Goal: Transaction & Acquisition: Subscribe to service/newsletter

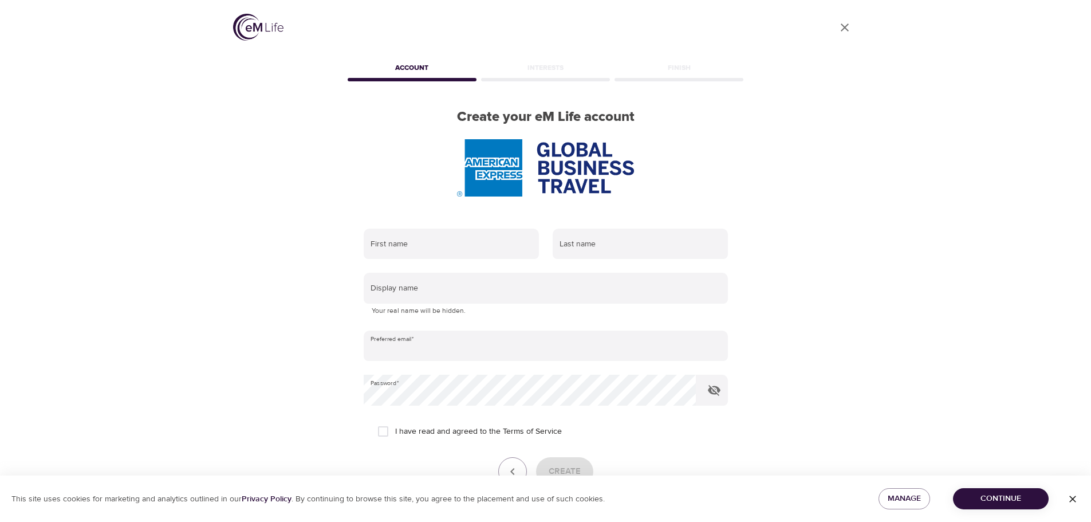
type input "[EMAIL_ADDRESS][DOMAIN_NAME]"
click at [842, 27] on icon "User Profile" at bounding box center [845, 28] width 14 height 14
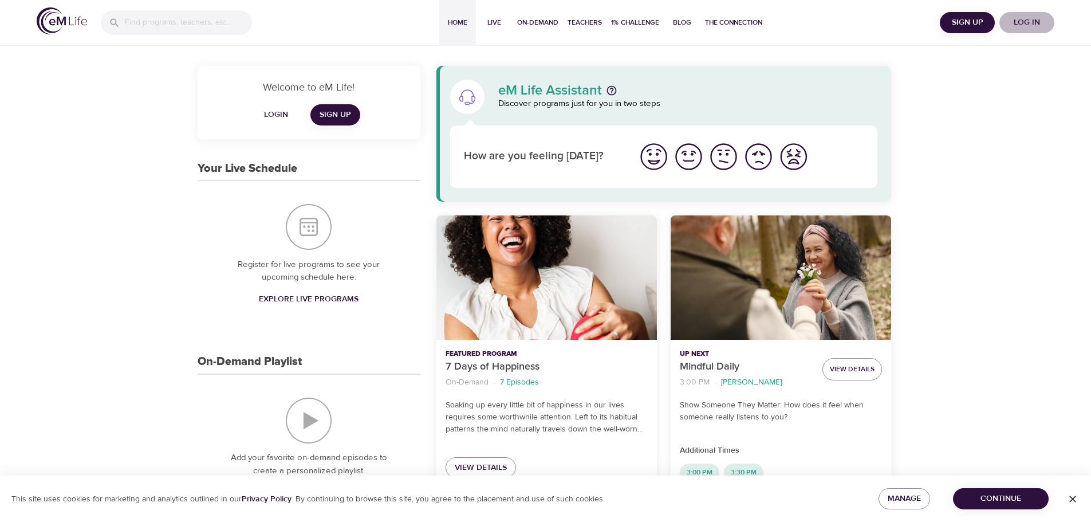
click at [1037, 25] on span "Log in" at bounding box center [1027, 22] width 46 height 14
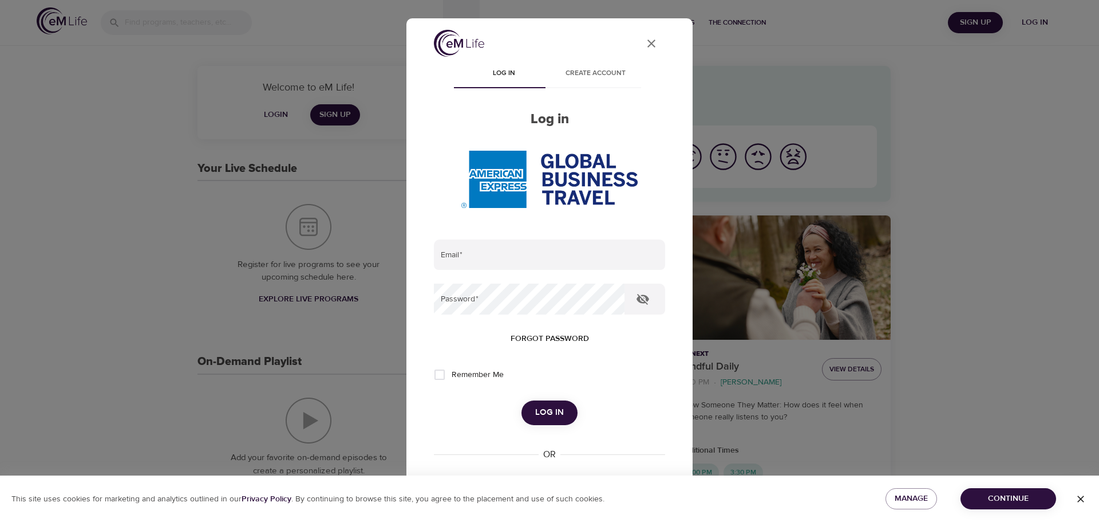
type input "[EMAIL_ADDRESS][DOMAIN_NAME]"
drag, startPoint x: 537, startPoint y: 417, endPoint x: 557, endPoint y: 419, distance: 20.2
click at [538, 417] on span "Log in" at bounding box center [549, 412] width 29 height 15
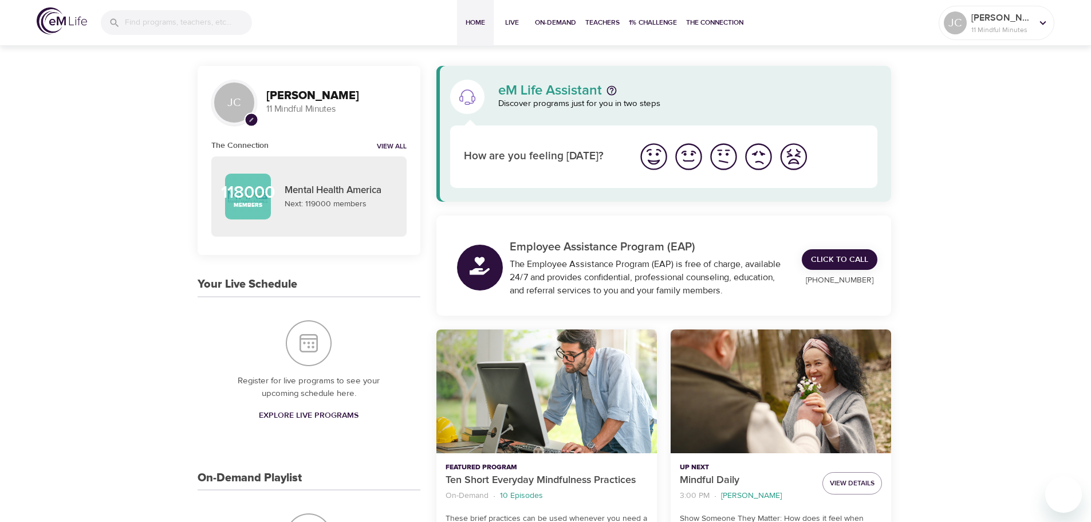
click at [684, 157] on img "I'm feeling good" at bounding box center [688, 156] width 31 height 31
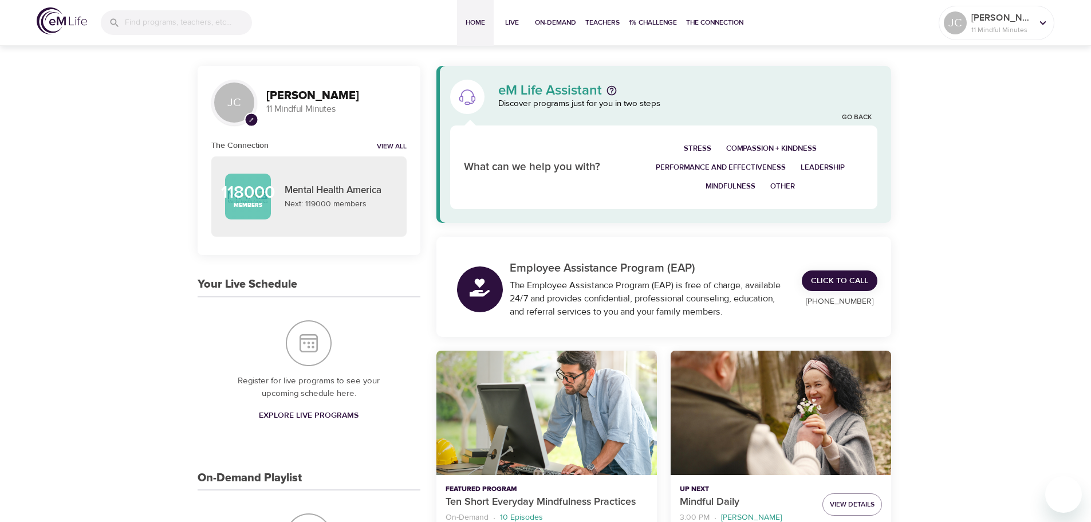
click at [831, 168] on span "Leadership" at bounding box center [822, 167] width 44 height 13
